Goal: Find specific page/section: Find specific page/section

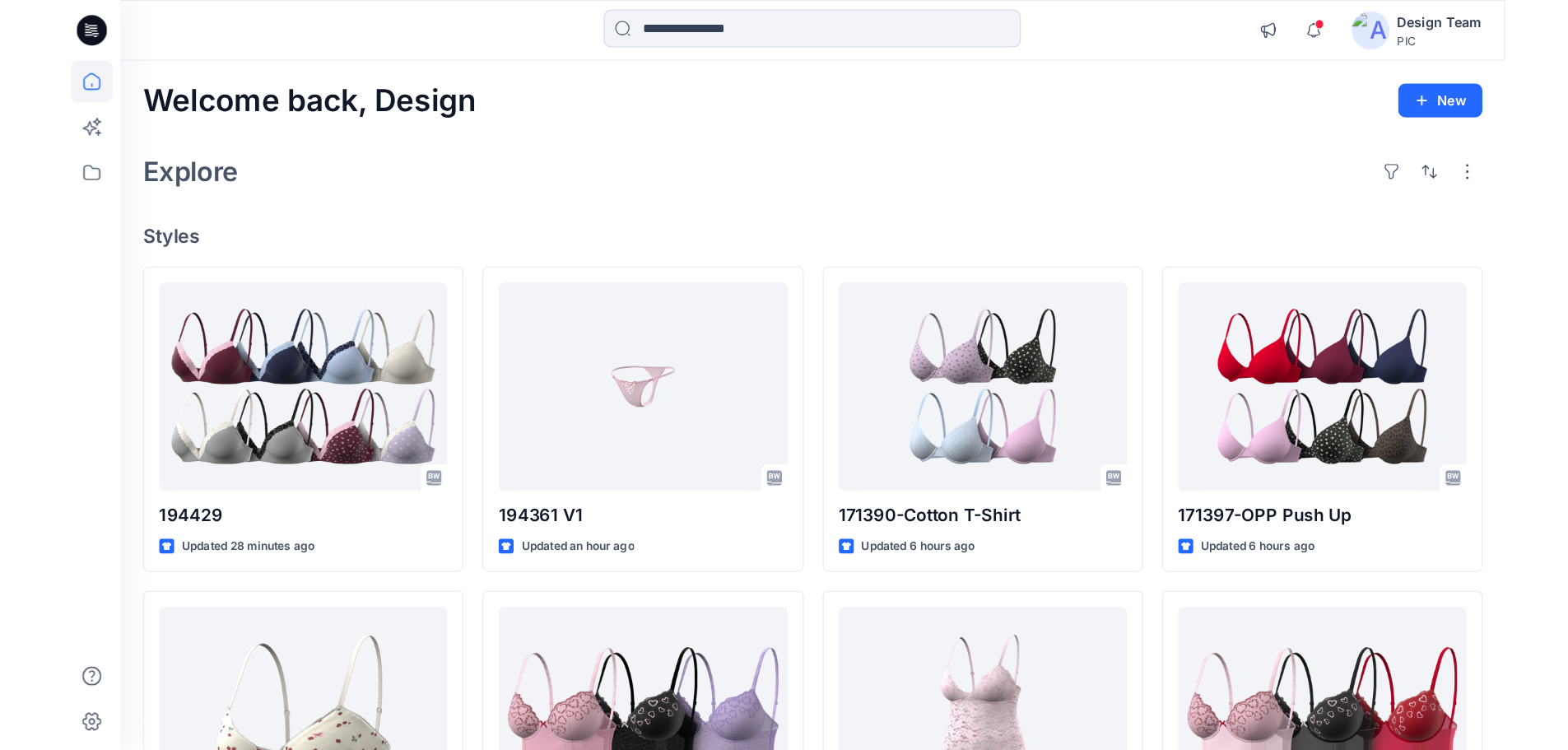
scroll to position [412, 0]
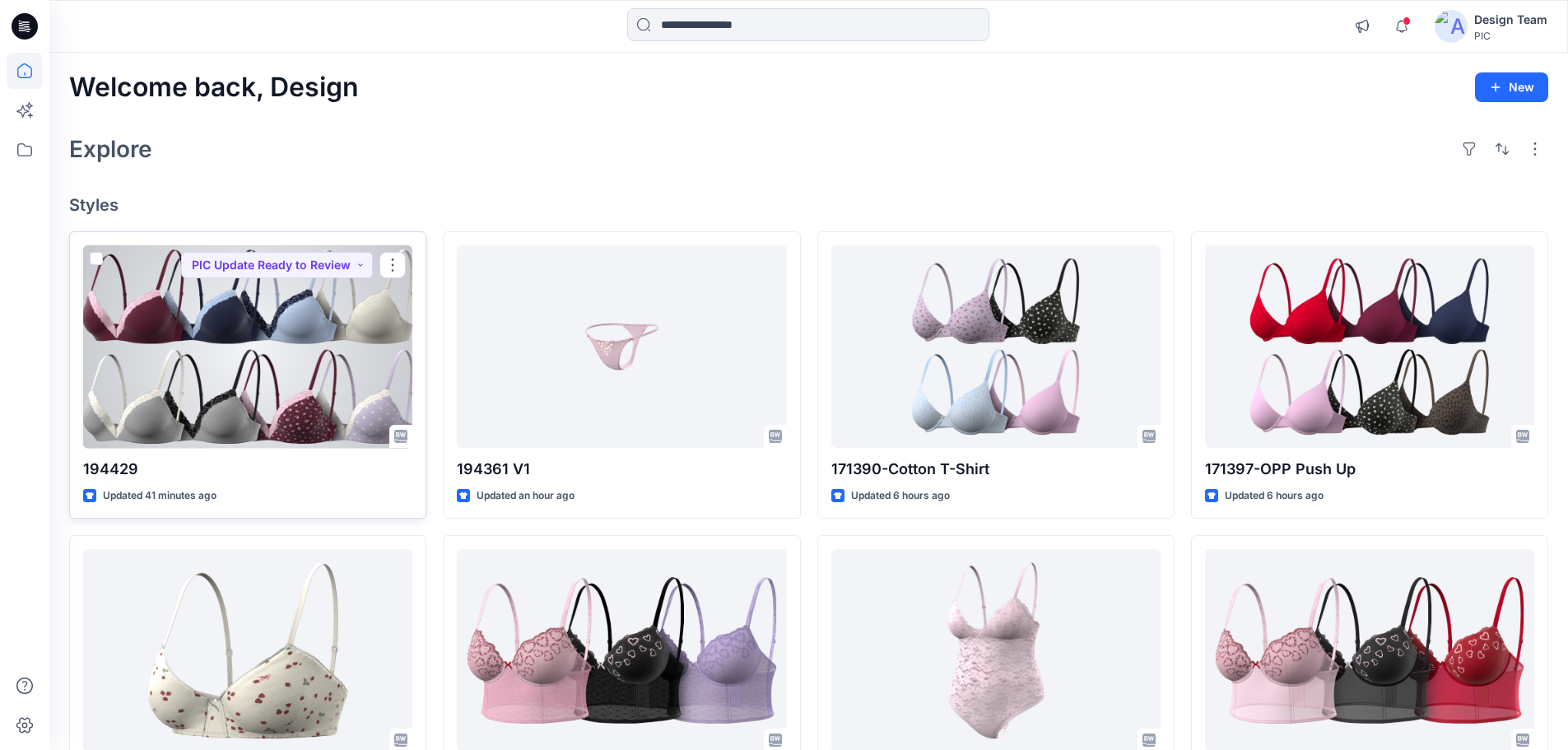
click at [220, 318] on div at bounding box center [247, 347] width 329 height 203
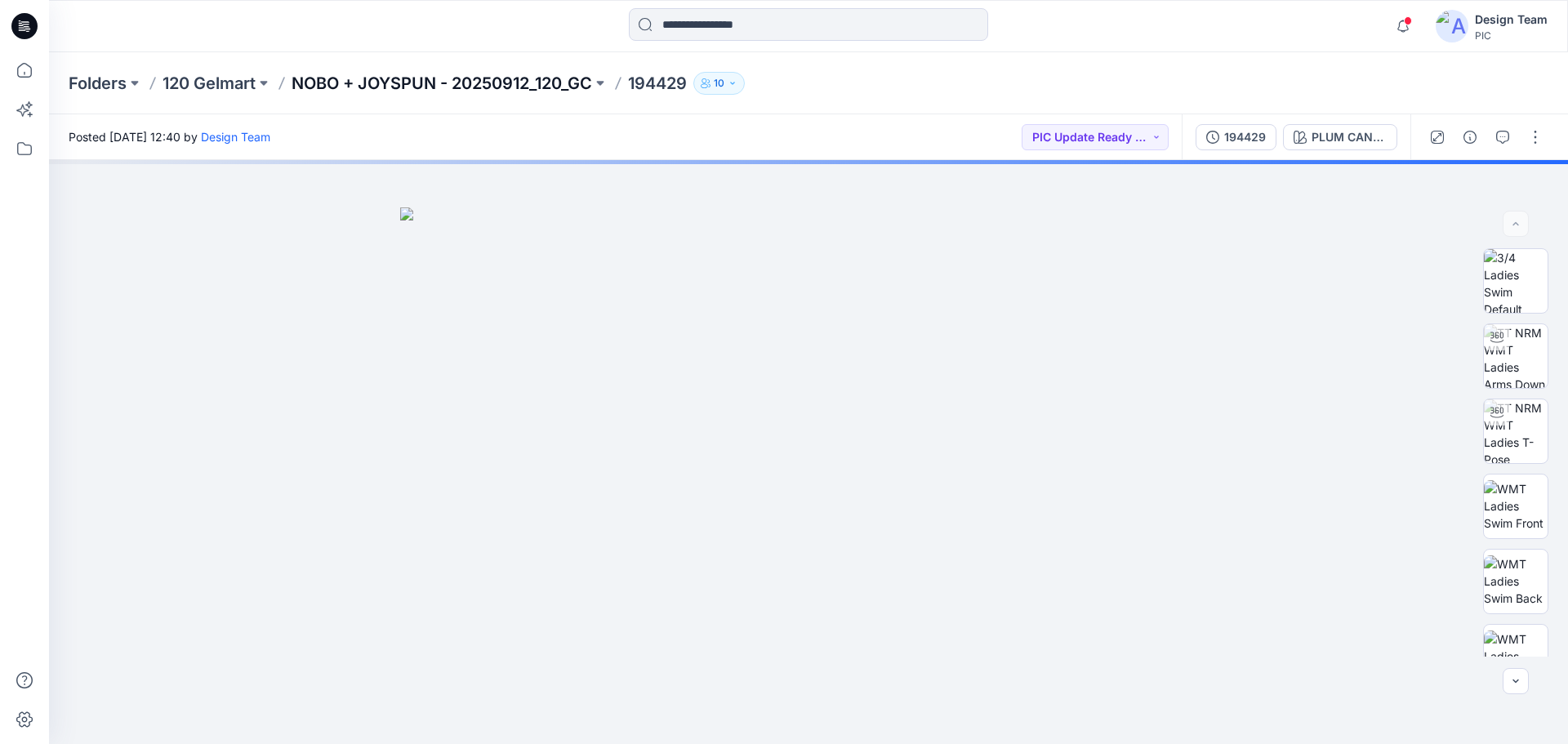
click at [444, 87] on p "NOBO + JOYSPUN - 20250912_120_GC" at bounding box center [442, 83] width 300 height 23
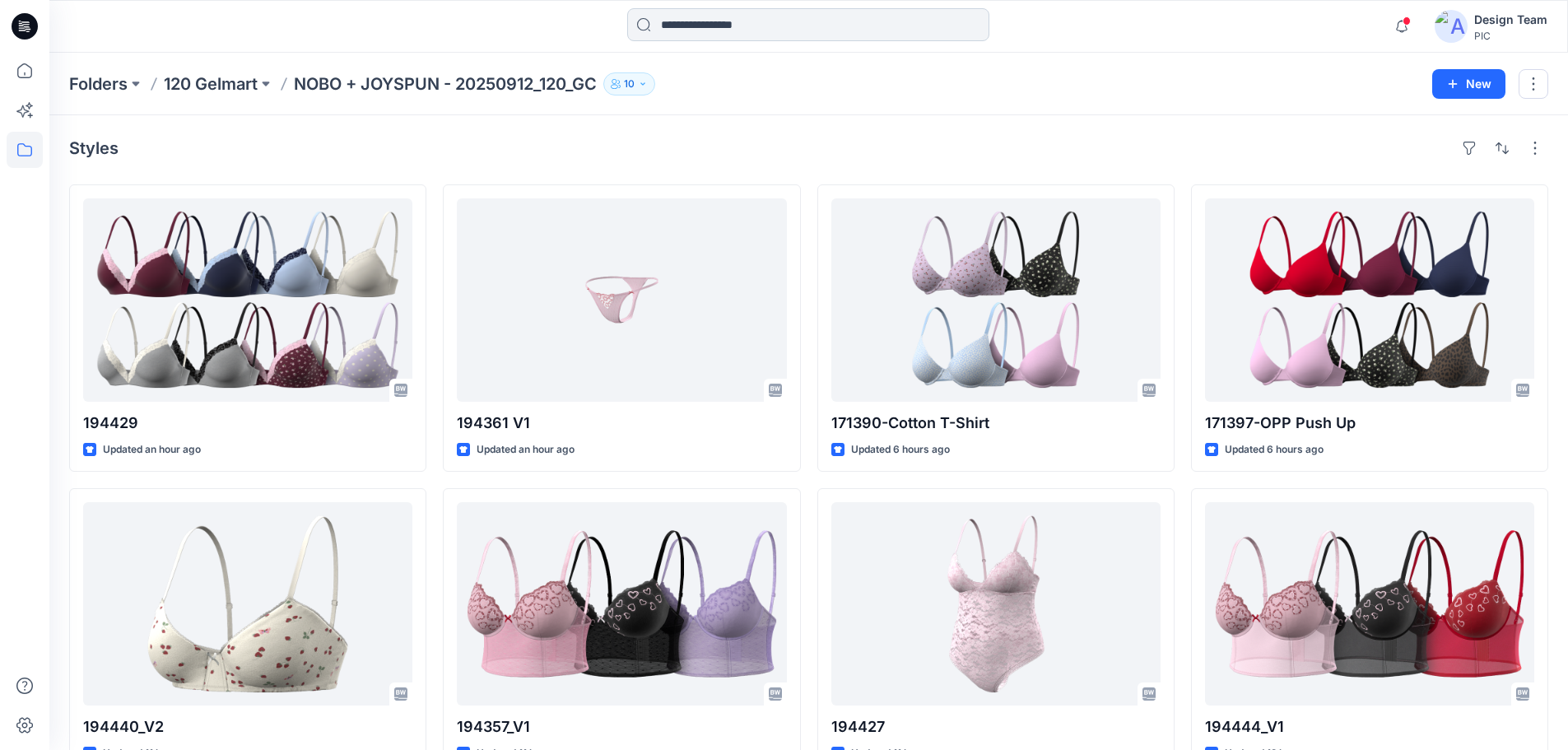
click at [691, 32] on input at bounding box center [808, 24] width 362 height 33
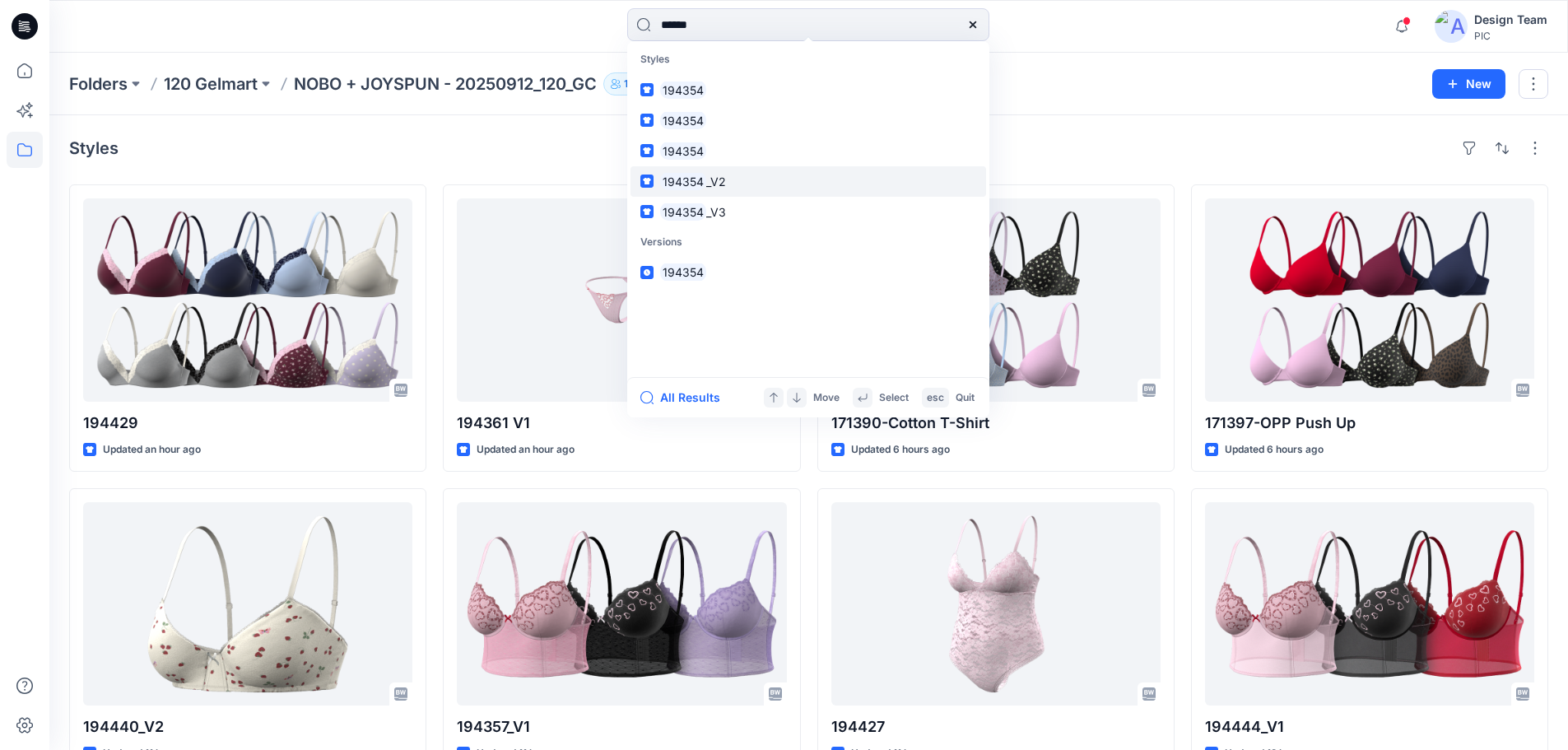
type input "******"
click at [666, 174] on mark "194354" at bounding box center [683, 182] width 46 height 19
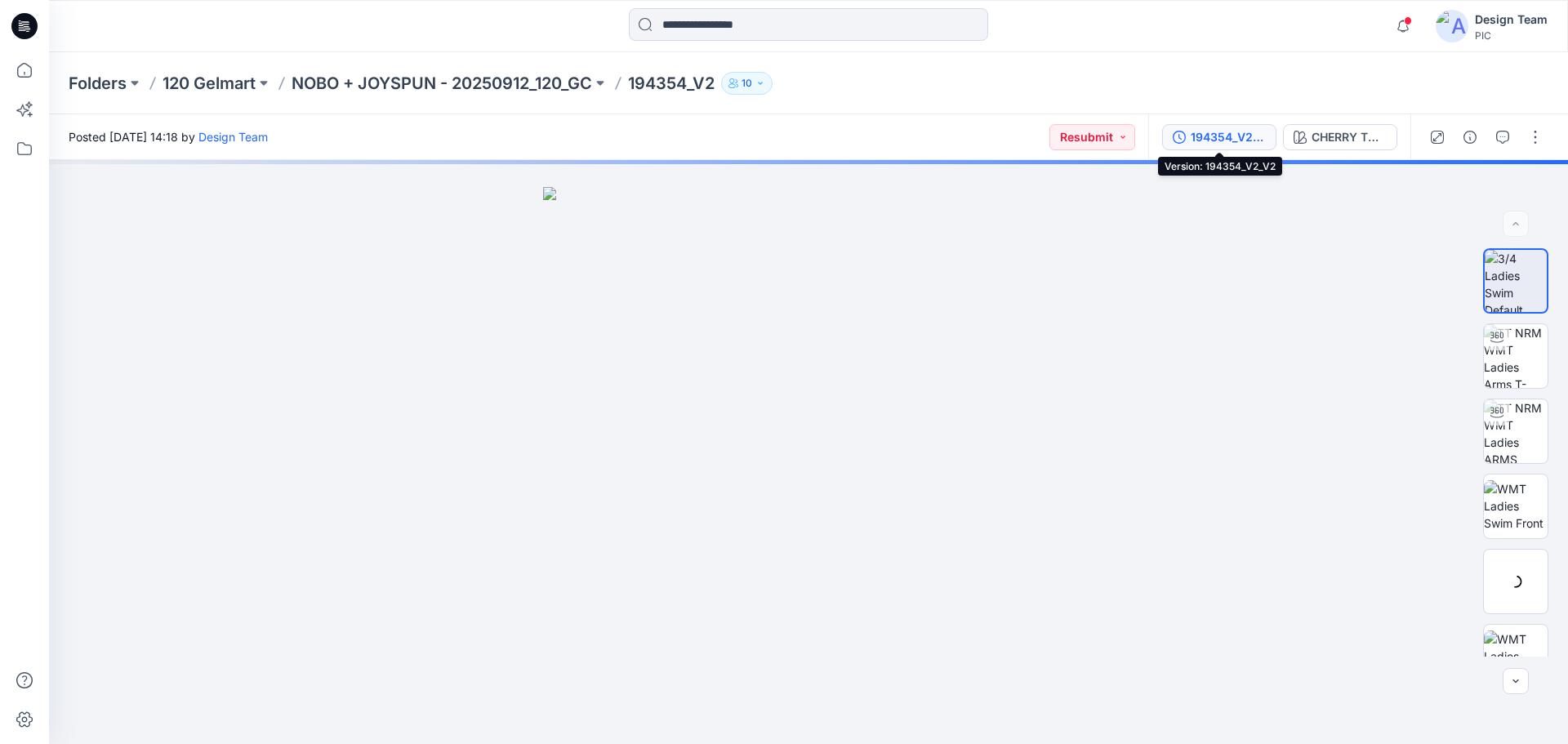
click at [1207, 145] on div "194354_V2_V2" at bounding box center [1228, 137] width 75 height 18
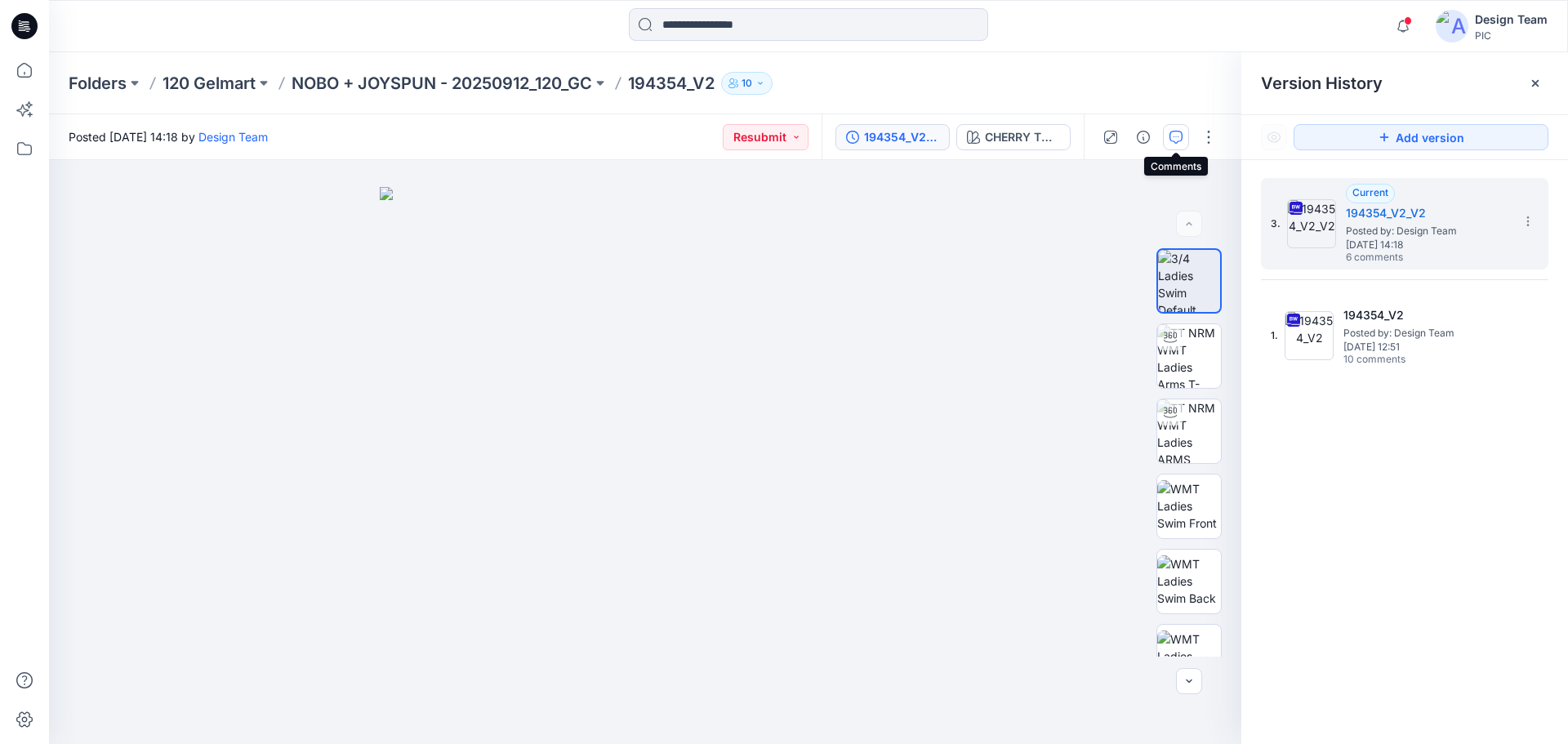
click at [1166, 144] on button "button" at bounding box center [1176, 137] width 26 height 26
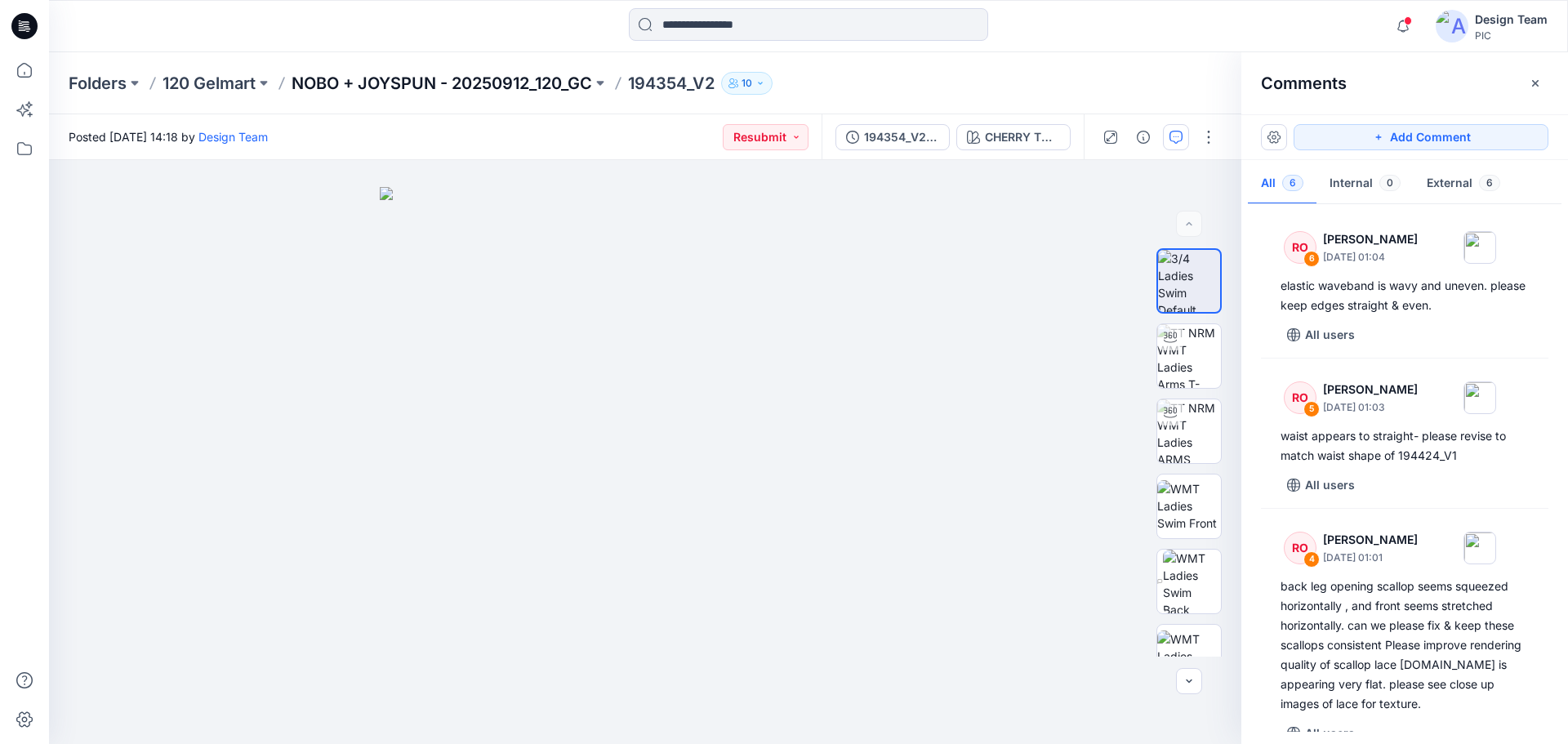
click at [369, 86] on p "NOBO + JOYSPUN - 20250912_120_GC" at bounding box center [442, 83] width 300 height 23
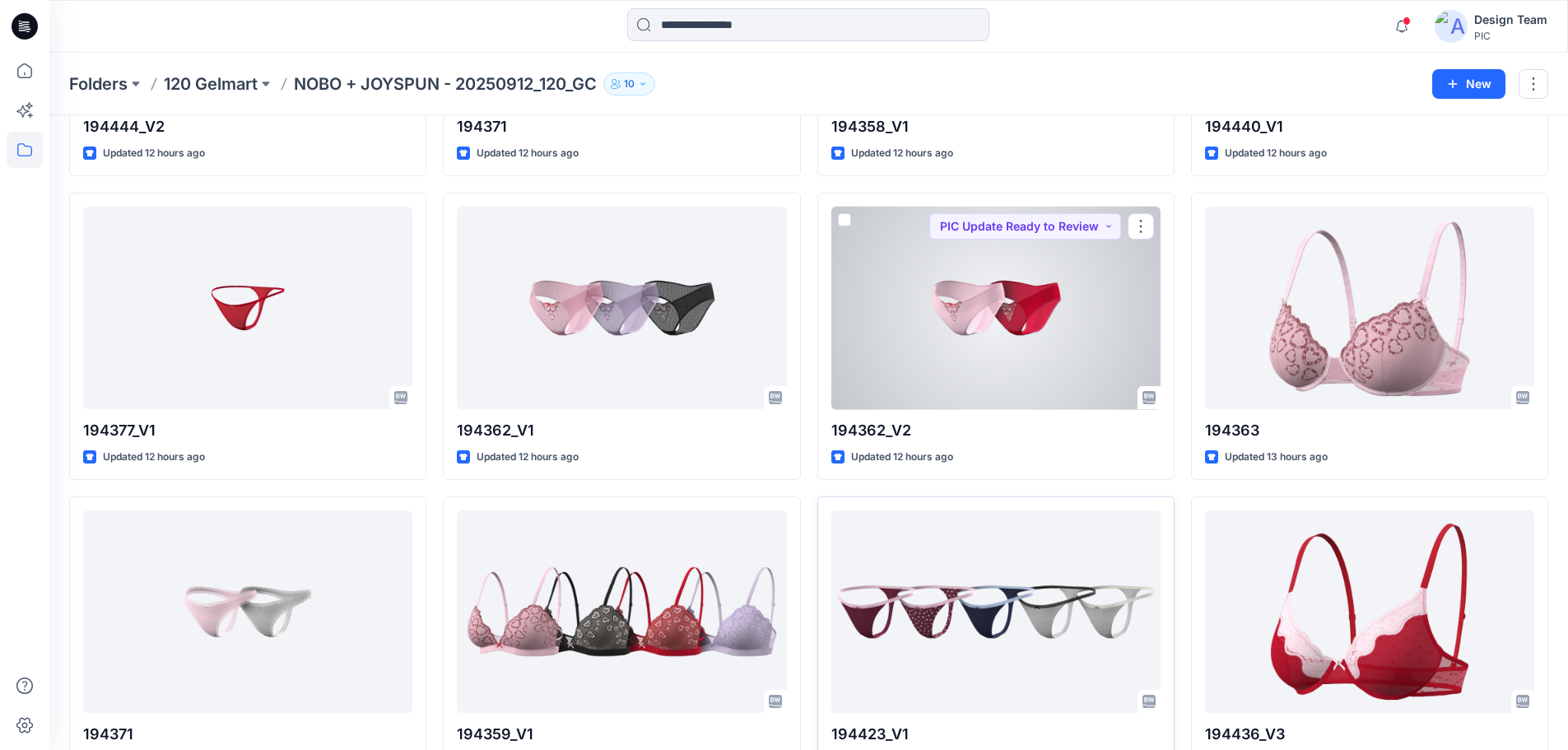
scroll to position [905, 0]
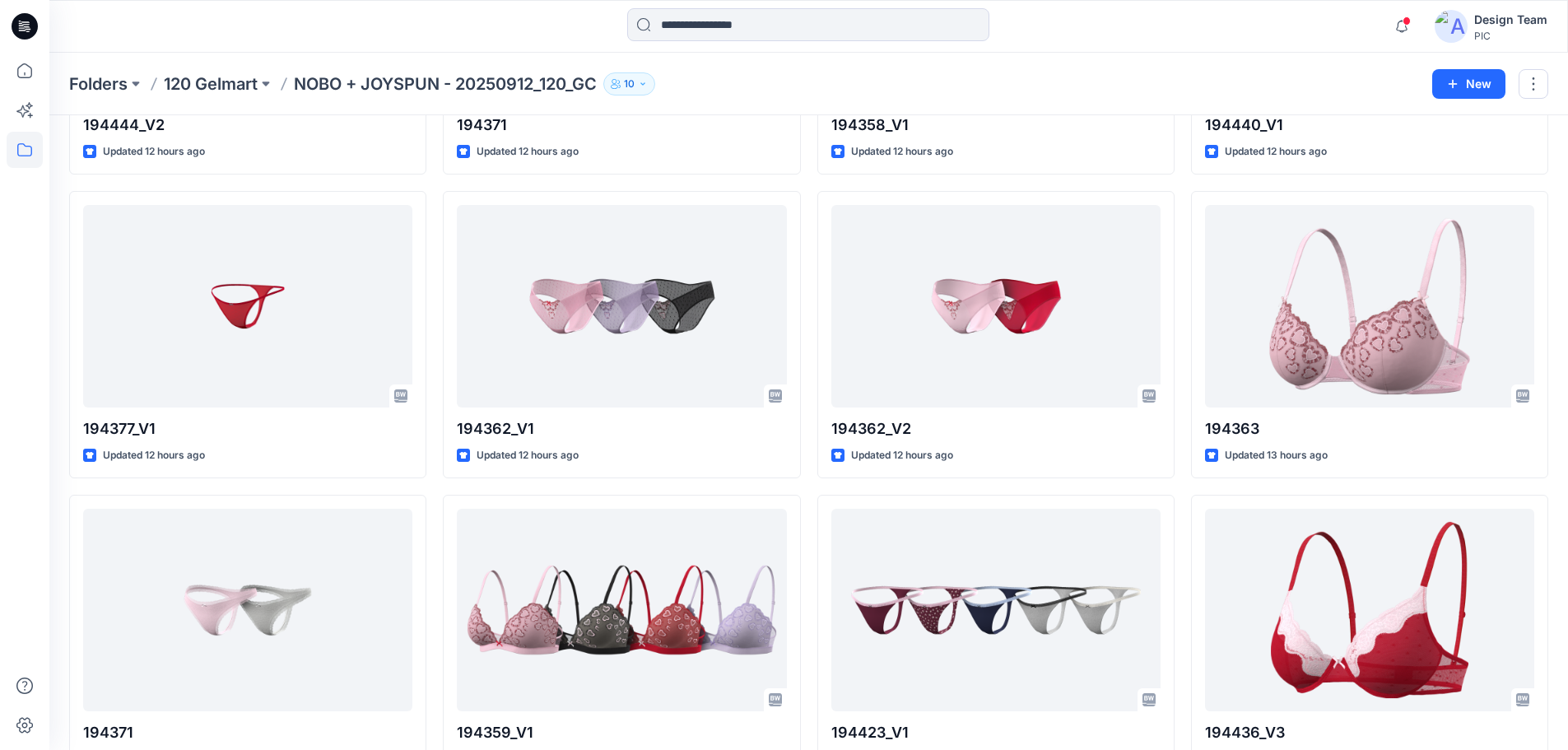
click at [17, 22] on icon at bounding box center [24, 26] width 26 height 26
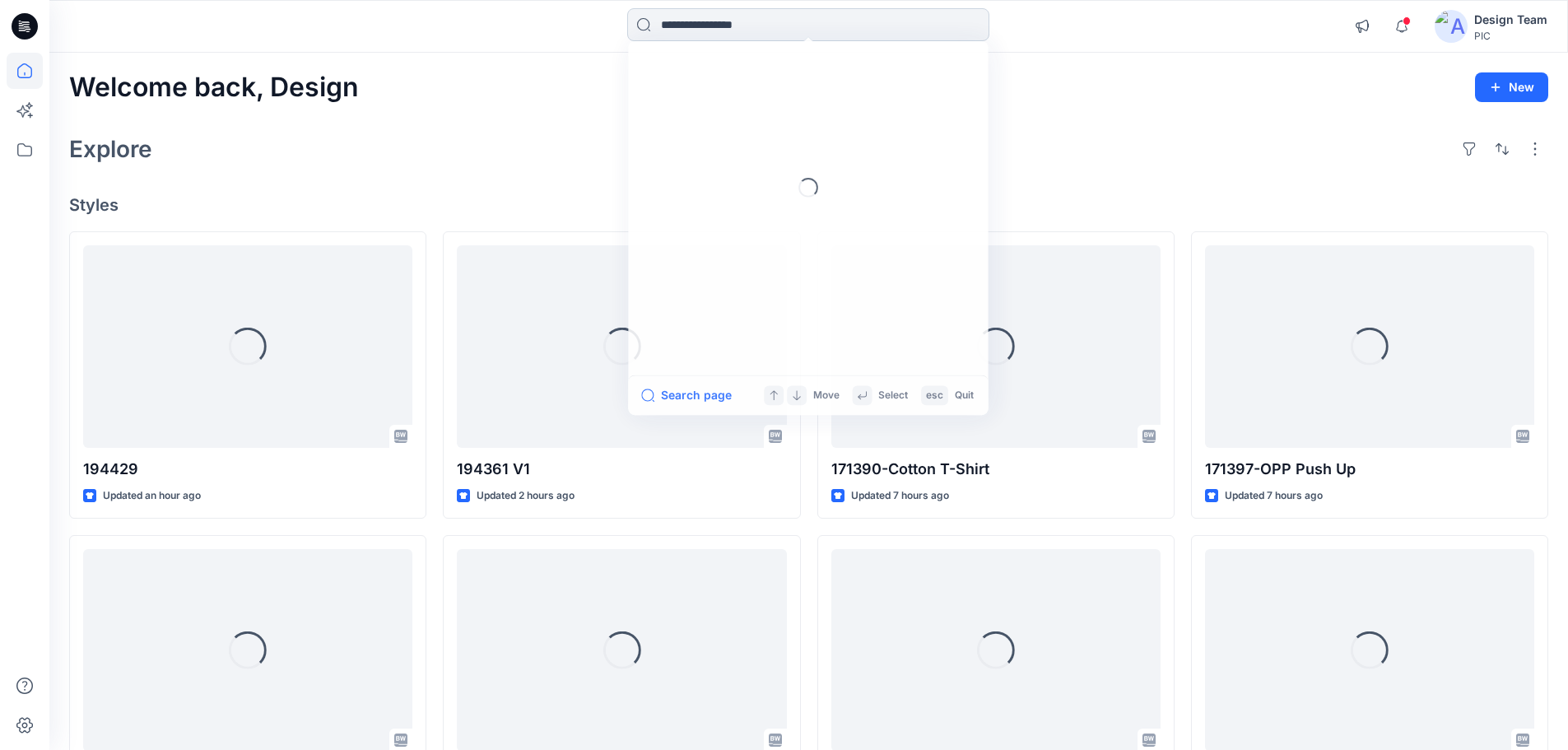
click at [759, 24] on input at bounding box center [808, 24] width 362 height 33
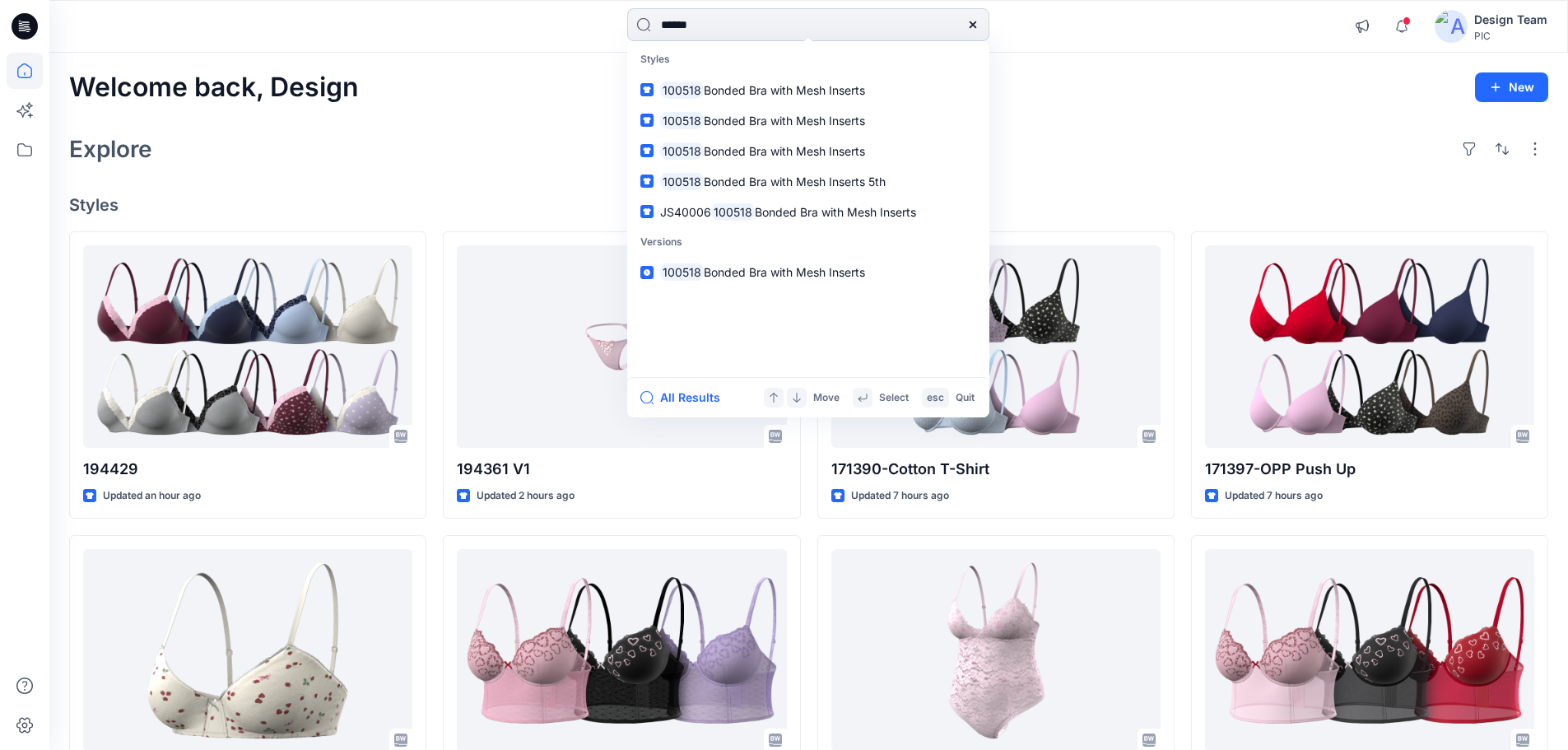
type input "******"
click at [772, 88] on span "Bonded Bra with Mesh Inserts" at bounding box center [784, 90] width 162 height 14
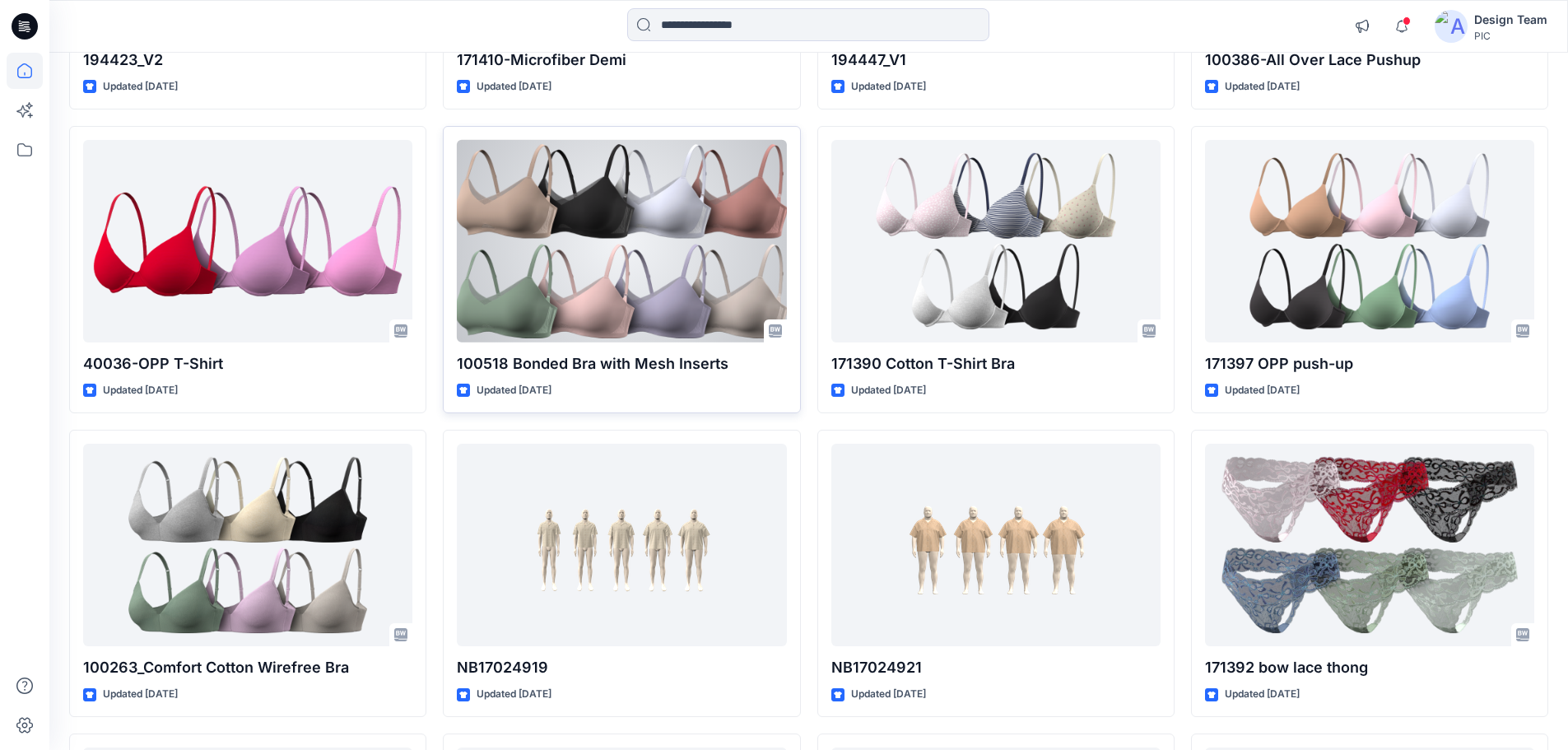
scroll to position [6504, 0]
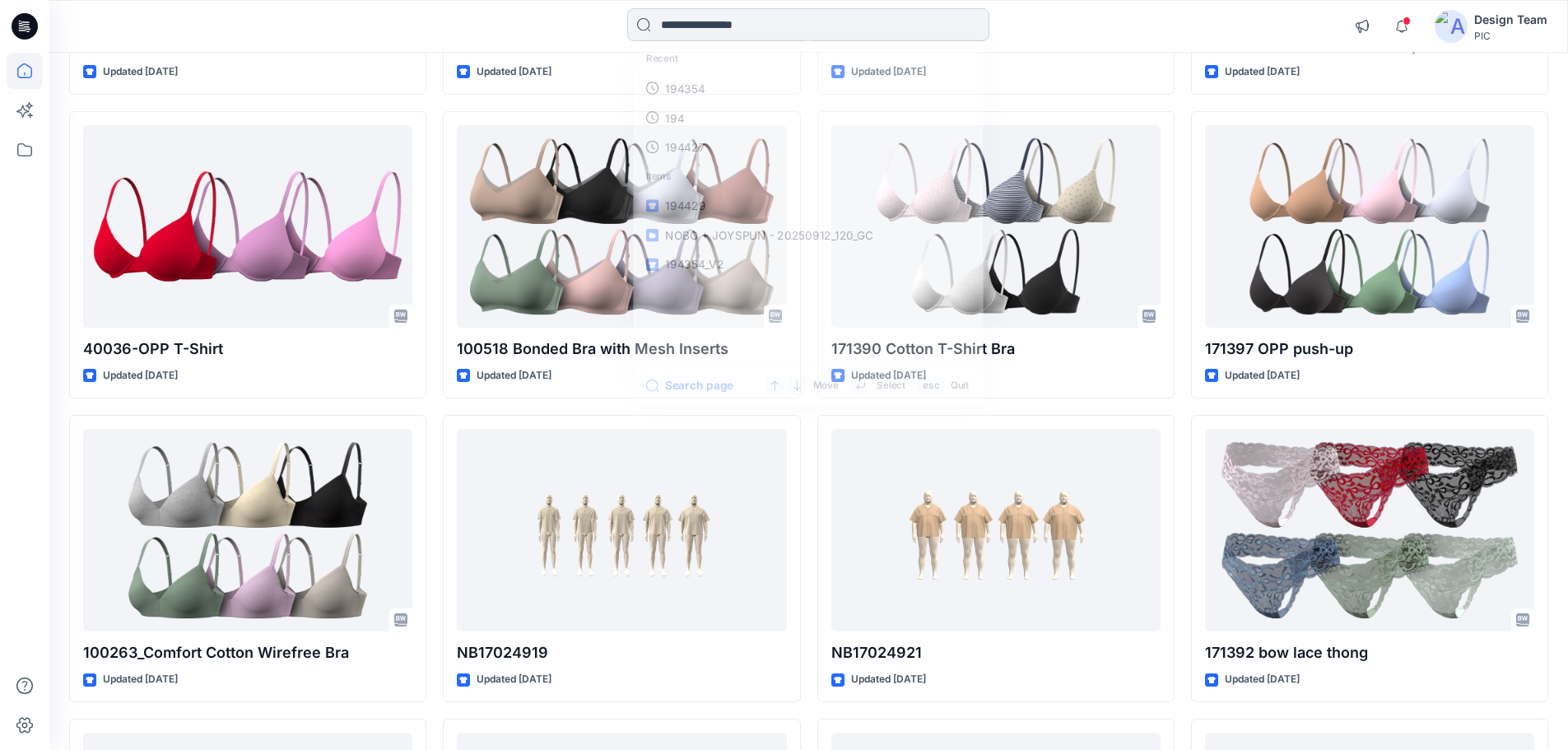
click at [743, 29] on input at bounding box center [808, 24] width 362 height 33
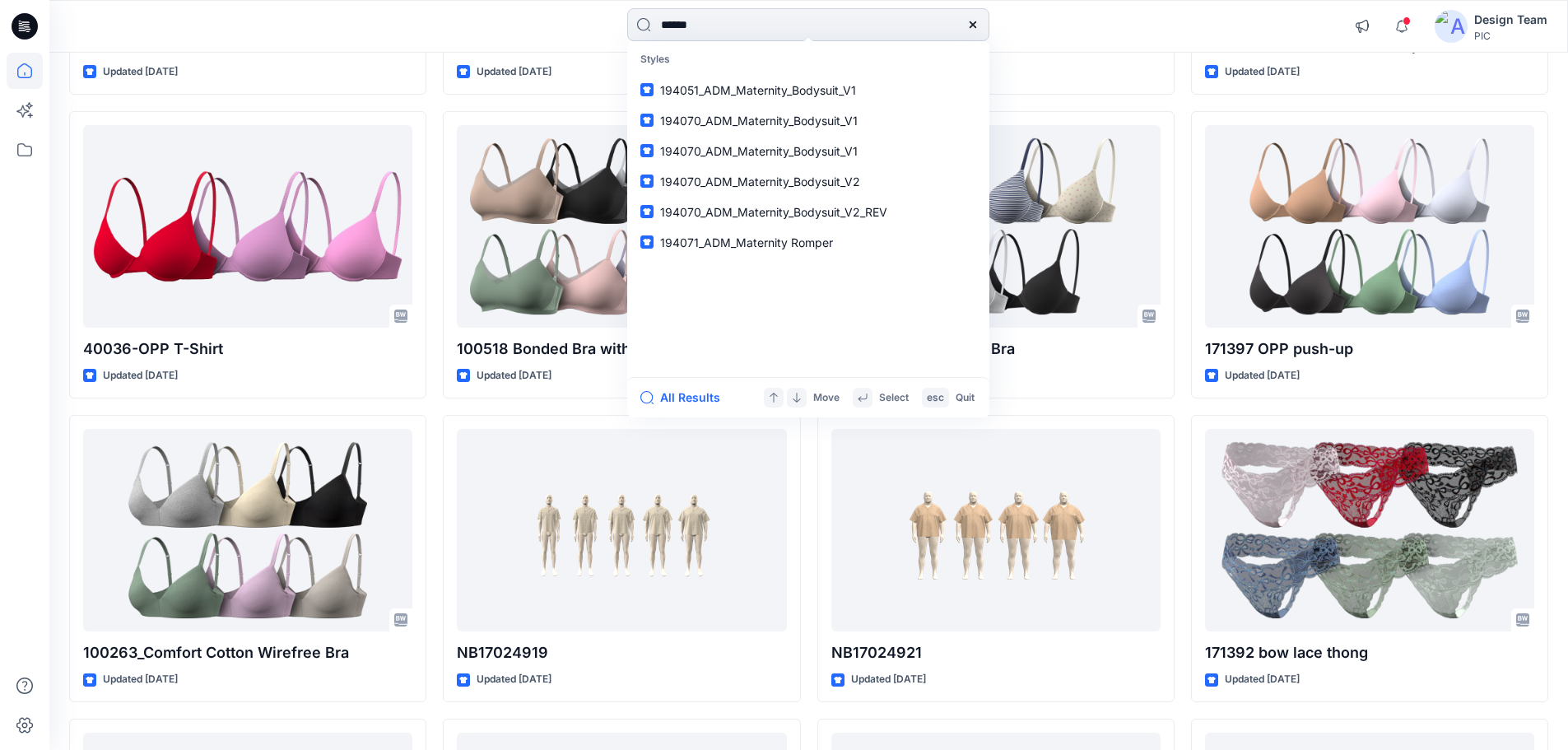
type input "******"
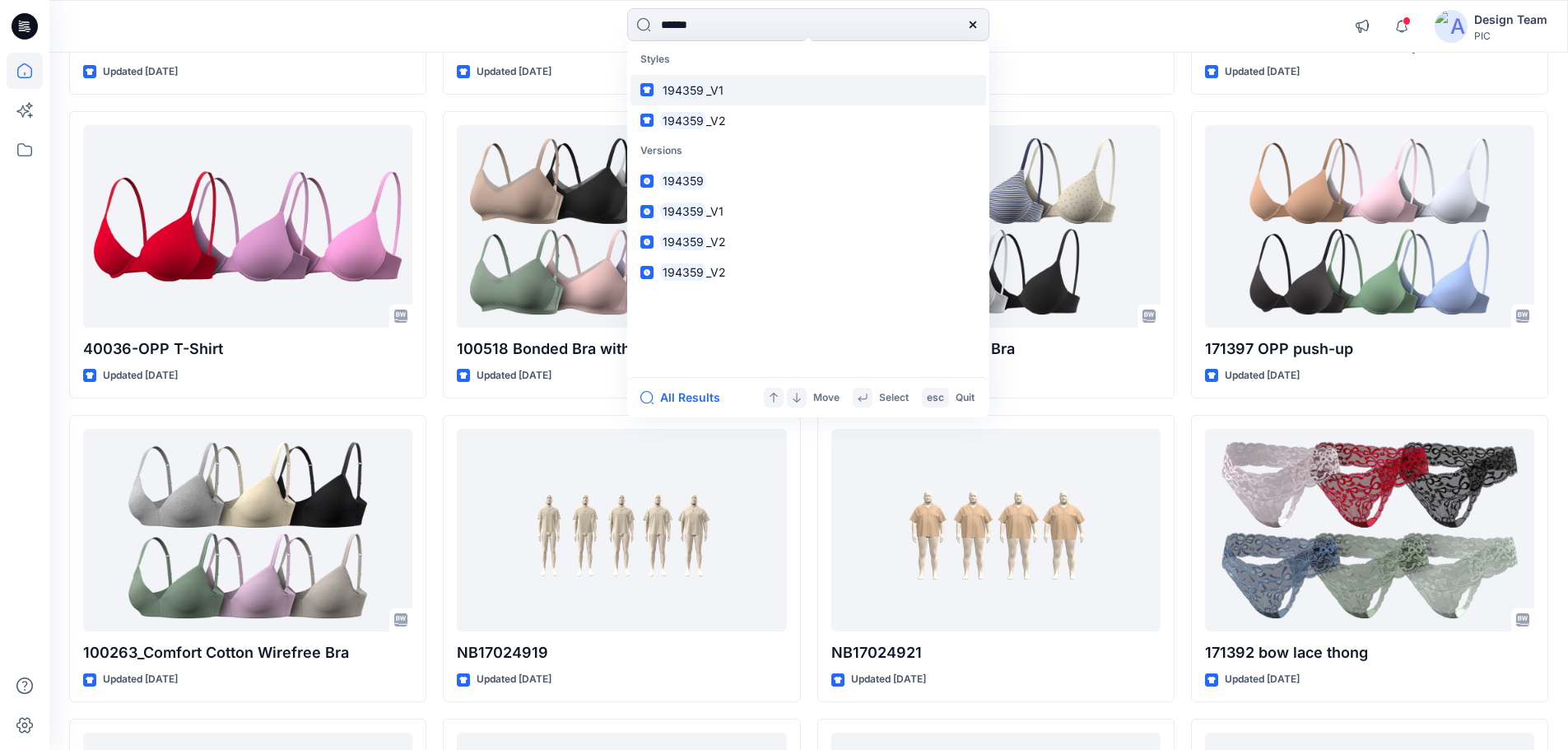
click at [739, 101] on link "194359 _V1" at bounding box center [808, 90] width 355 height 31
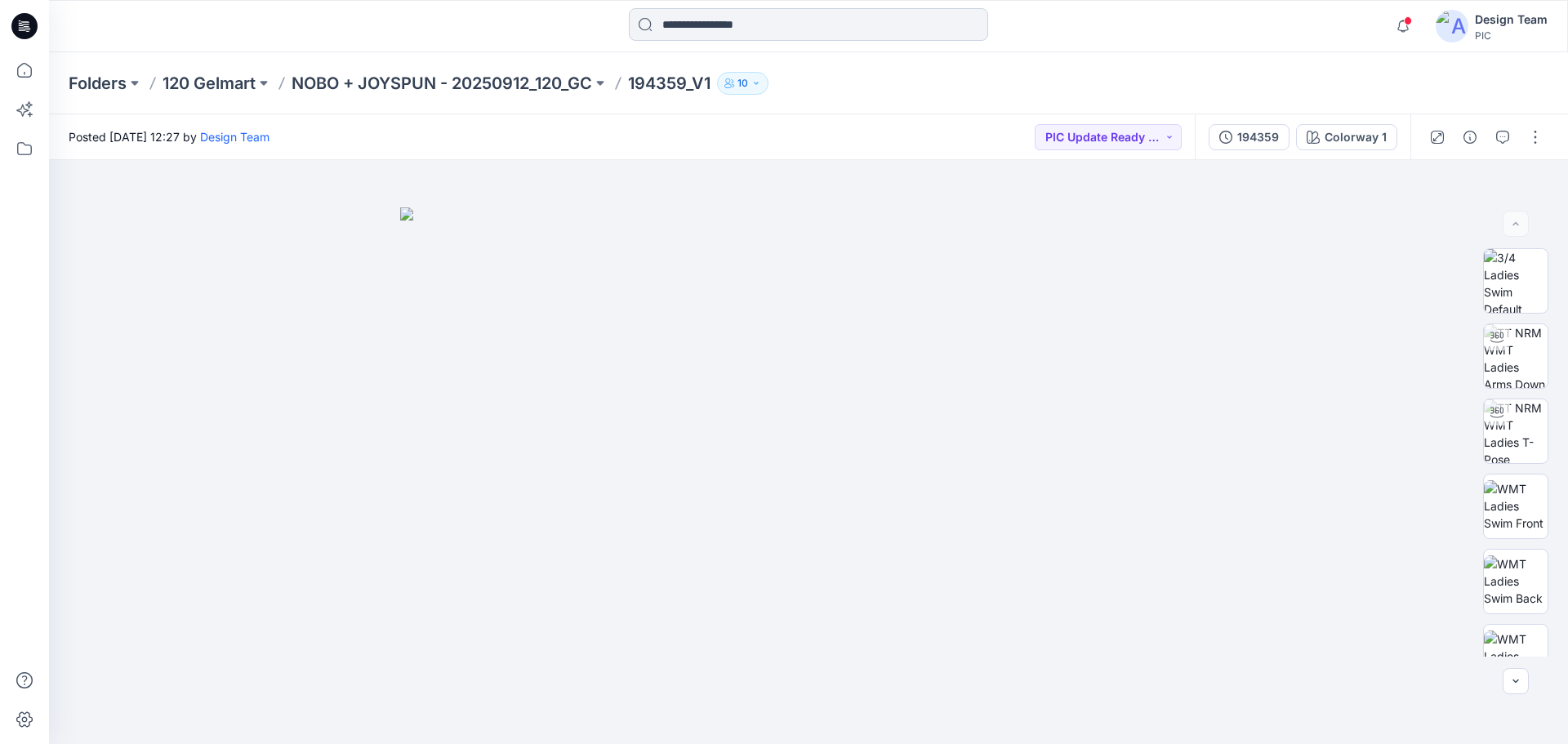
click at [710, 29] on input at bounding box center [808, 24] width 359 height 33
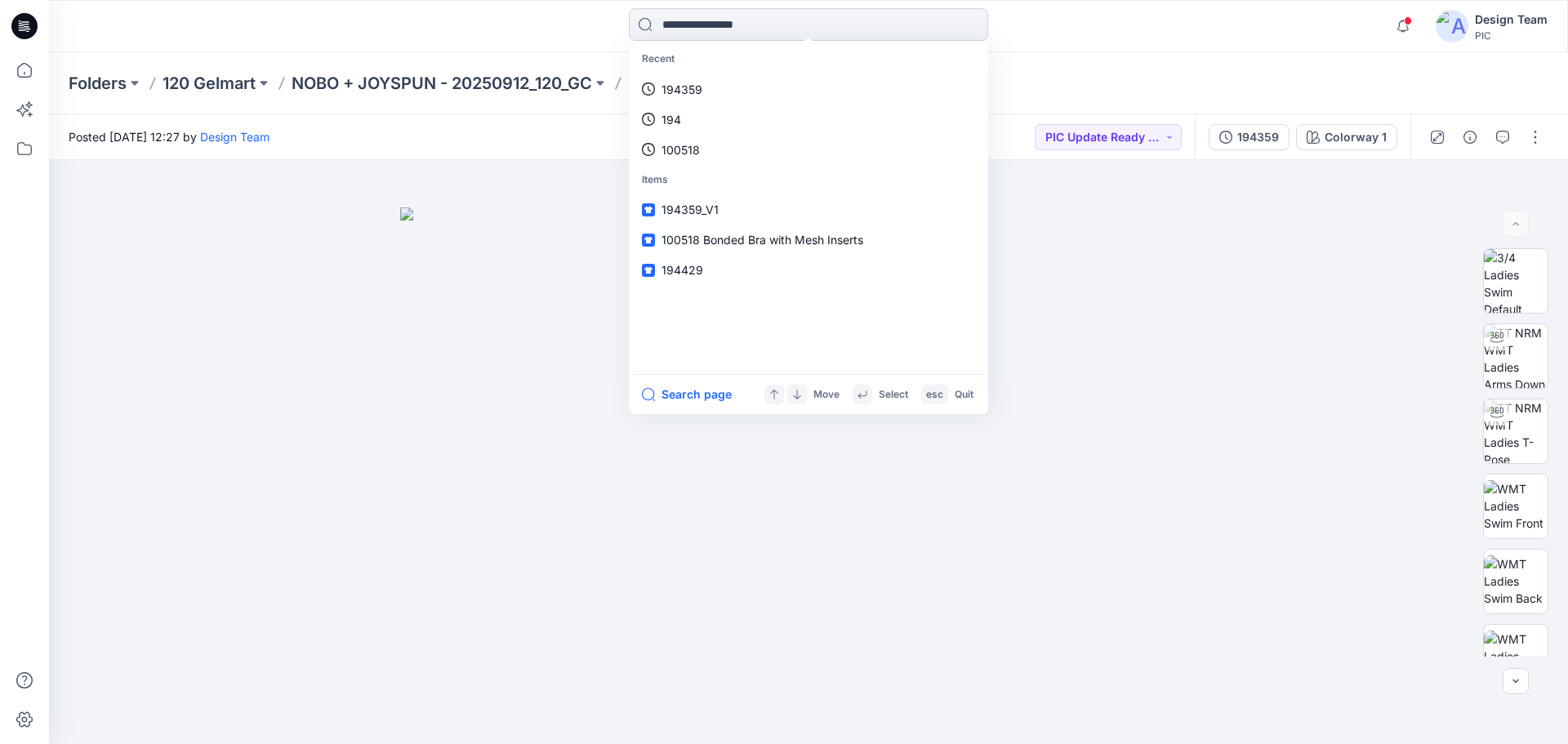
click at [741, 34] on input at bounding box center [808, 24] width 359 height 33
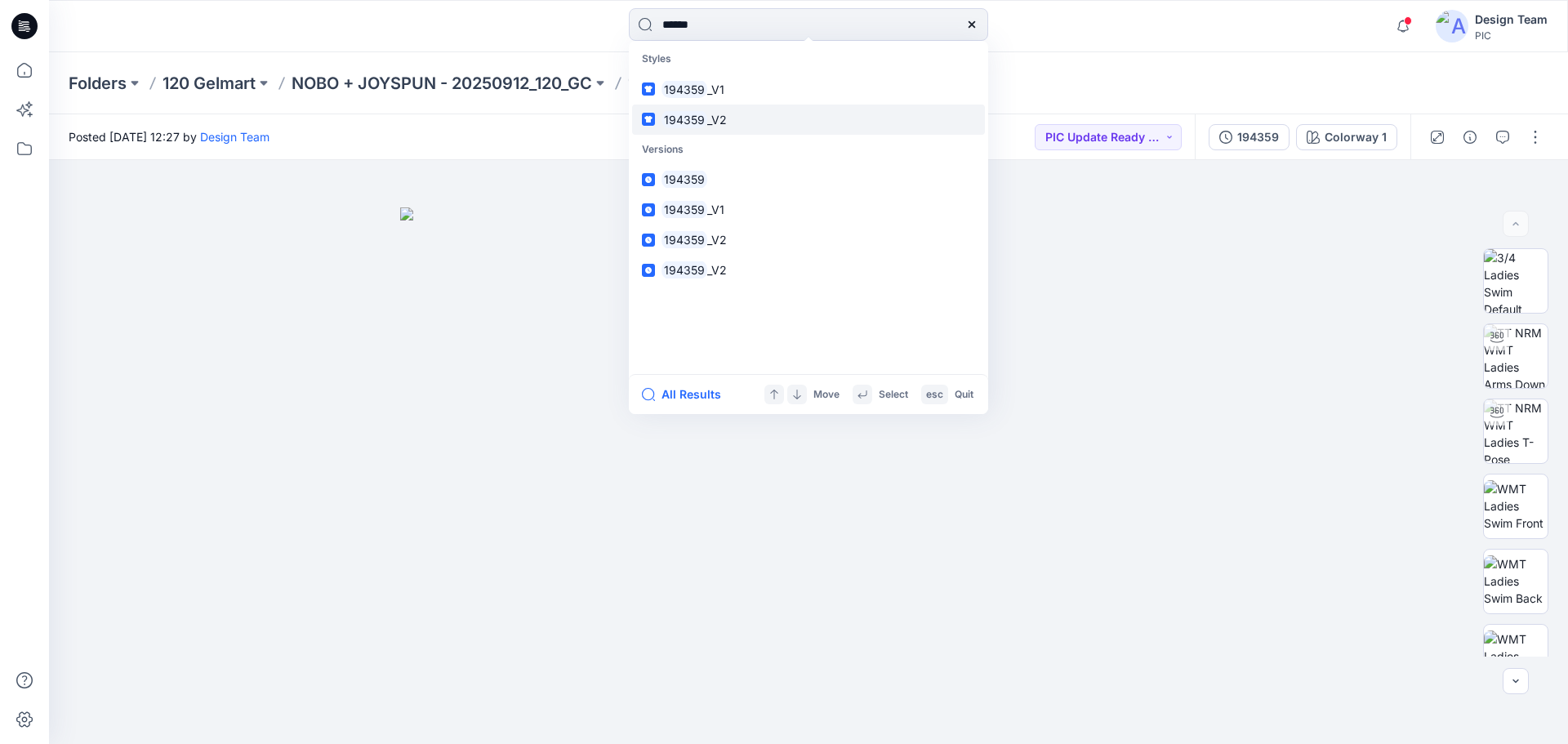
type input "******"
click at [751, 124] on link "194359 _V2" at bounding box center [808, 120] width 352 height 30
